Goal: Task Accomplishment & Management: Complete application form

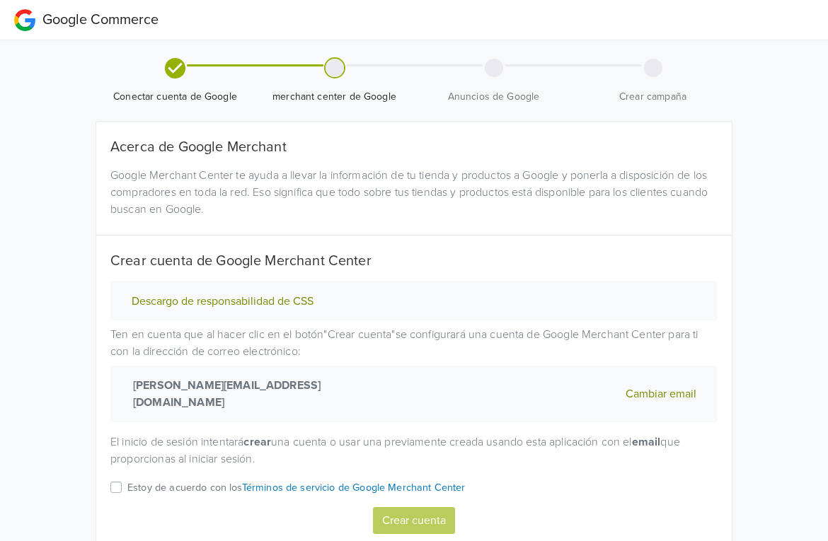
scroll to position [38, 0]
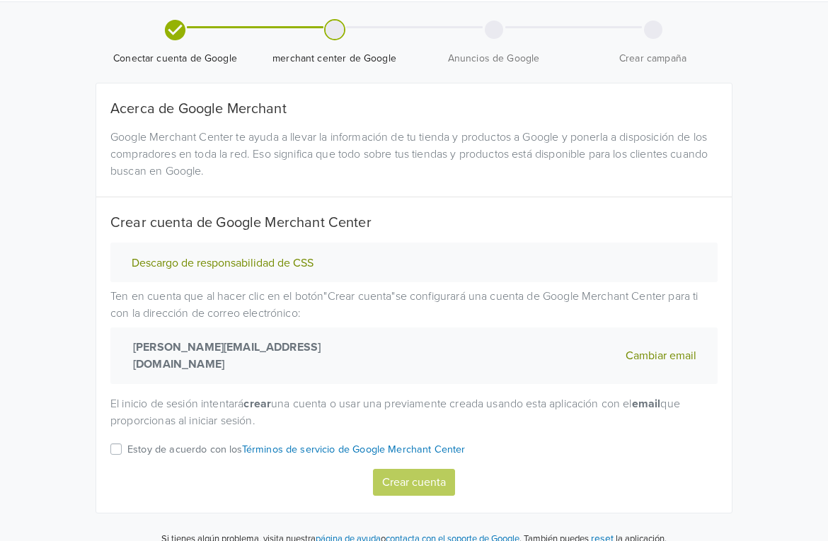
click at [206, 424] on div "Descargo de responsabilidad de CSS Ten en cuenta que al hacer clic en el botón …" at bounding box center [414, 369] width 628 height 253
click at [195, 442] on p "Estoy de acuerdo con los Términos de servicio de Google Merchant Center" at bounding box center [296, 450] width 338 height 16
click at [0, 0] on input "Estoy de acuerdo con los Términos de servicio de Google Merchant Center" at bounding box center [0, 0] width 0 height 0
click at [407, 469] on button "Crear cuenta" at bounding box center [414, 482] width 82 height 27
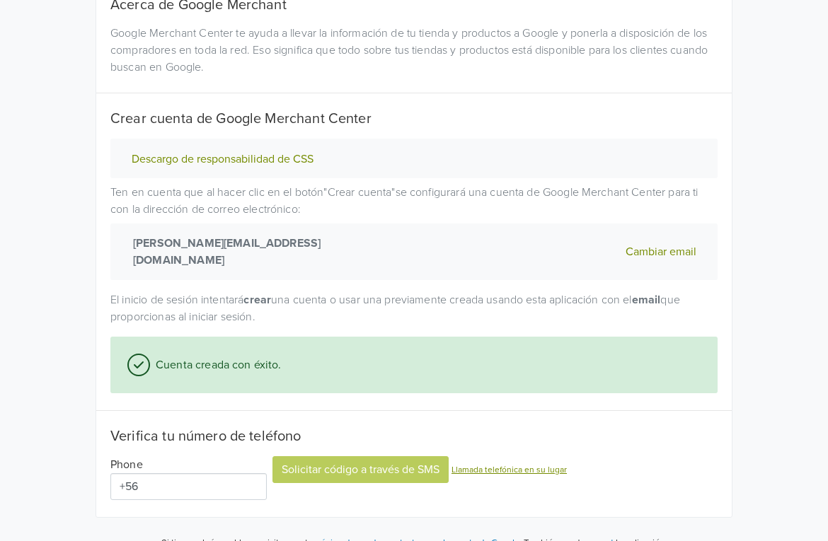
scroll to position [148, 0]
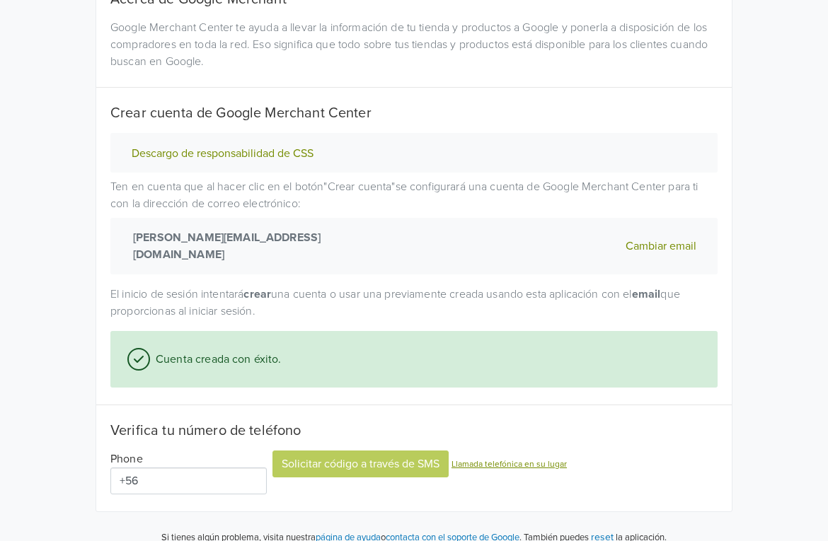
click at [211, 468] on input "+56" at bounding box center [188, 481] width 156 height 27
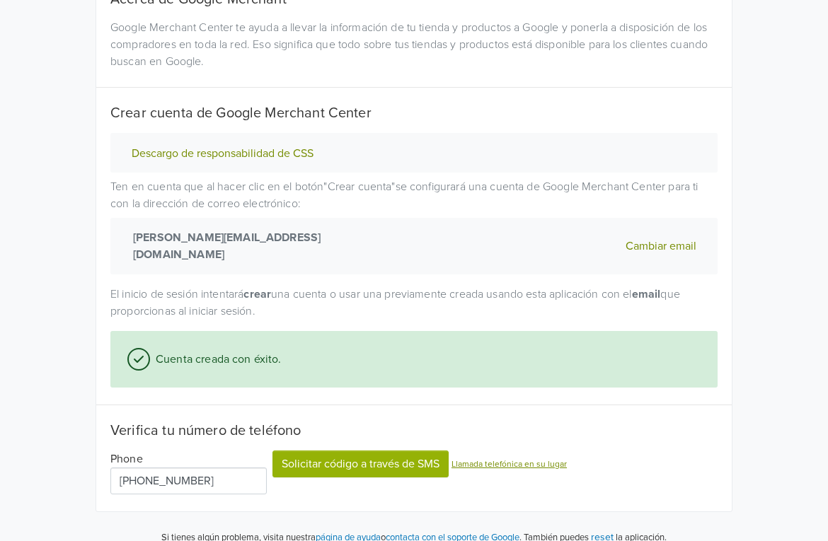
type input "[PHONE_NUMBER]"
click at [301, 451] on button "Solicitar código a través de SMS" at bounding box center [360, 464] width 176 height 27
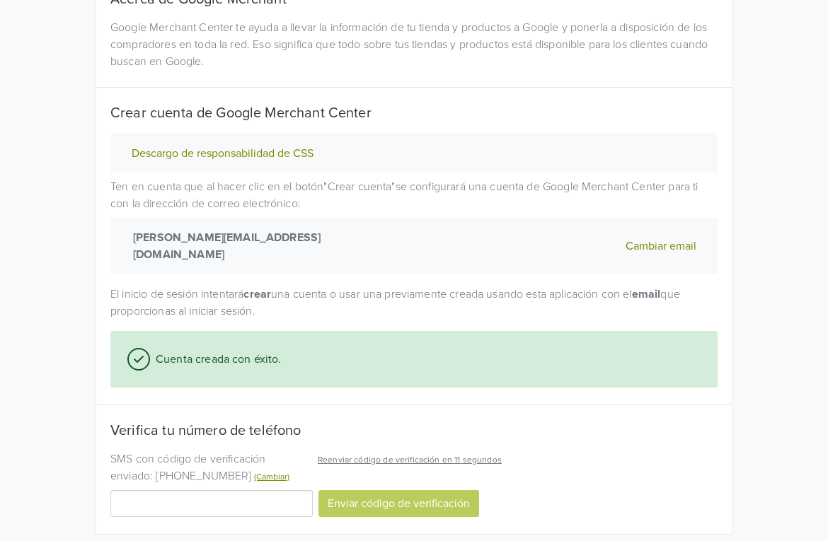
click at [237, 490] on input "Código de verificación" at bounding box center [211, 503] width 202 height 27
type input "428912"
click at [369, 490] on button "Enviar código de verificación" at bounding box center [398, 503] width 161 height 27
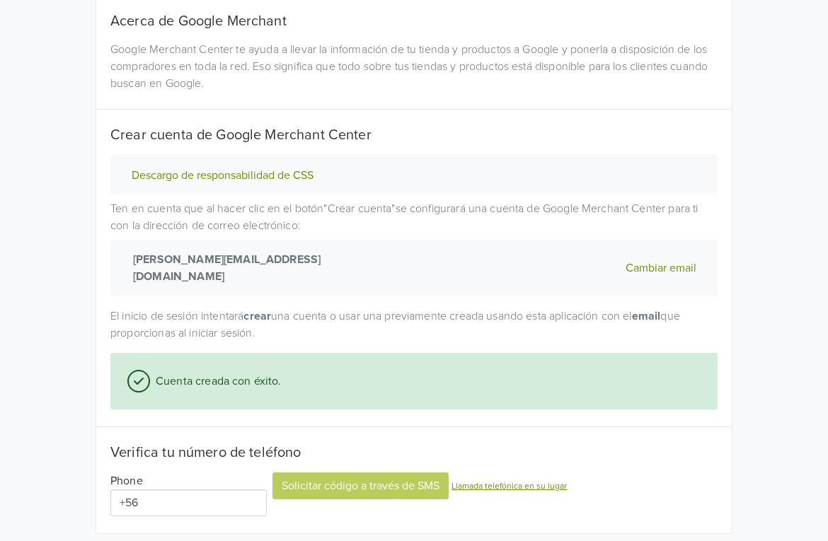
scroll to position [211, 0]
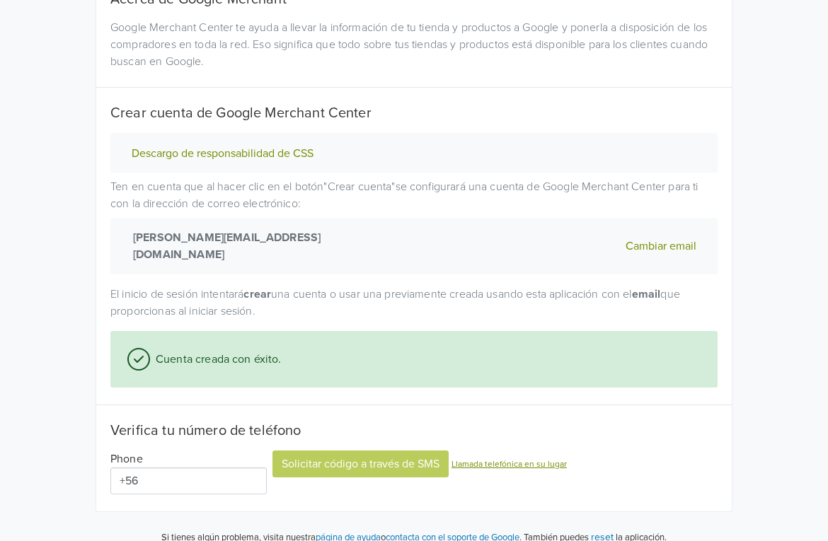
click at [247, 152] on button "Descargo de responsabilidad de CSS" at bounding box center [222, 153] width 190 height 15
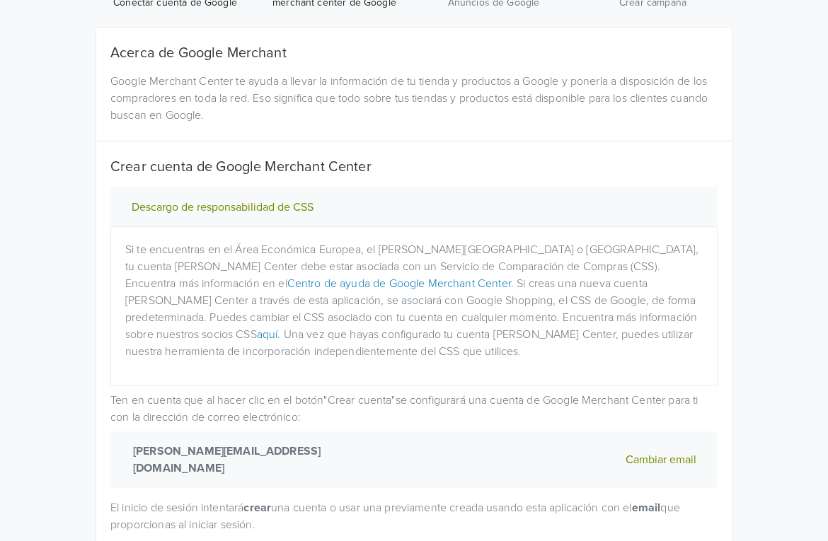
scroll to position [0, 0]
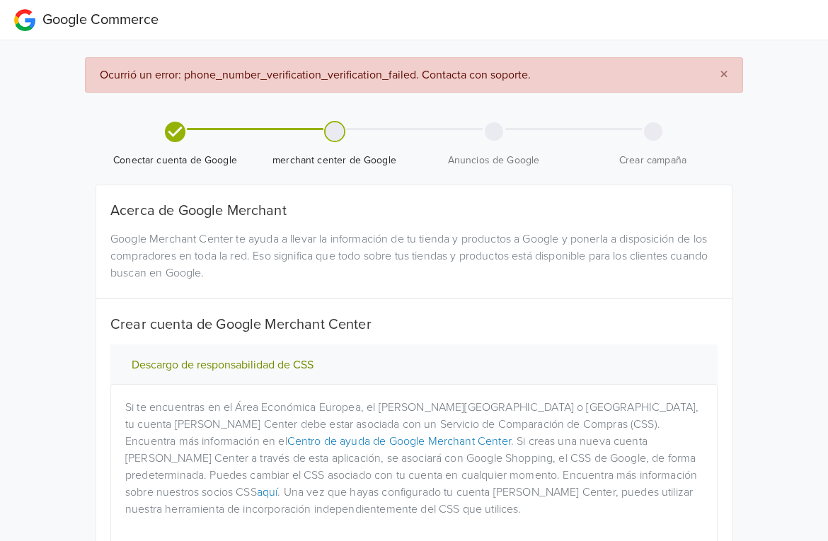
click at [349, 271] on div "Google Merchant Center te ayuda a llevar la información de tu tienda y producto…" at bounding box center [414, 256] width 628 height 51
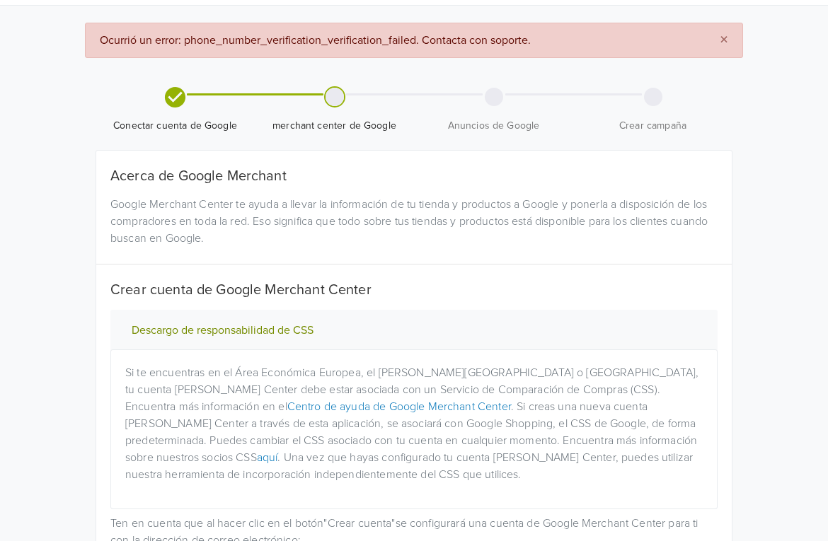
scroll to position [35, 0]
